Goal: Task Accomplishment & Management: Use online tool/utility

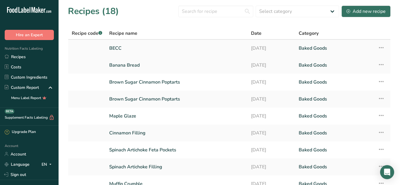
click at [121, 50] on link "BECC" at bounding box center [176, 48] width 135 height 12
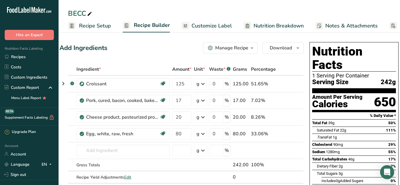
click at [203, 27] on span "Customize Label" at bounding box center [212, 26] width 40 height 8
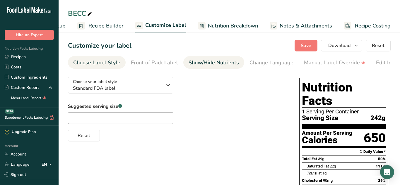
click at [207, 62] on div "Show/Hide Nutrients" at bounding box center [214, 63] width 50 height 8
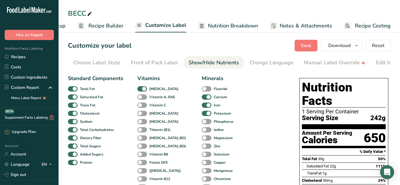
scroll to position [0, 110]
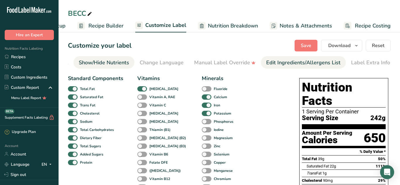
click at [266, 62] on div "Edit Ingredients/Allergens List" at bounding box center [303, 63] width 74 height 8
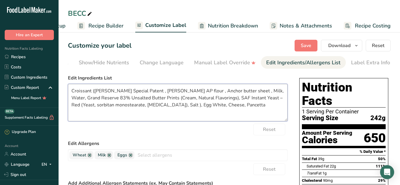
click at [91, 91] on textarea "Croissant ([PERSON_NAME] Special Patent , [PERSON_NAME] AP flour , Anchor butte…" at bounding box center [178, 102] width 220 height 37
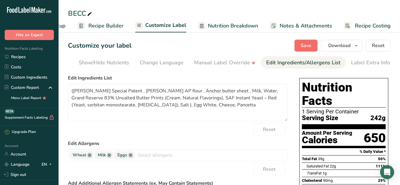
click at [302, 50] on button "Save" at bounding box center [306, 46] width 23 height 12
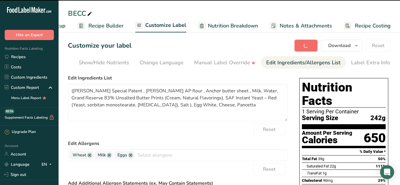
type textarea "([PERSON_NAME] Special Patent , [PERSON_NAME] AP flour , Anchor butter sheet , …"
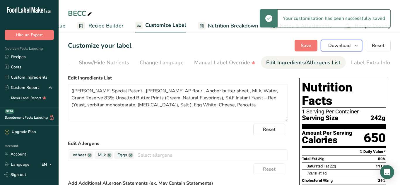
click at [344, 47] on span "Download" at bounding box center [339, 45] width 22 height 7
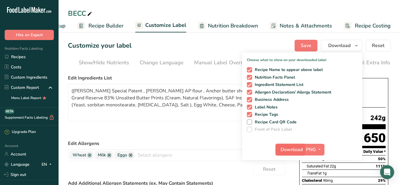
click at [297, 151] on span "Download" at bounding box center [292, 149] width 22 height 7
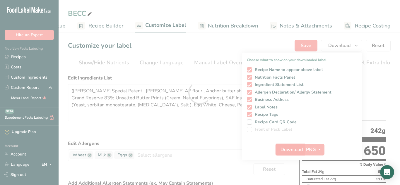
scroll to position [0, 0]
